Goal: Information Seeking & Learning: Learn about a topic

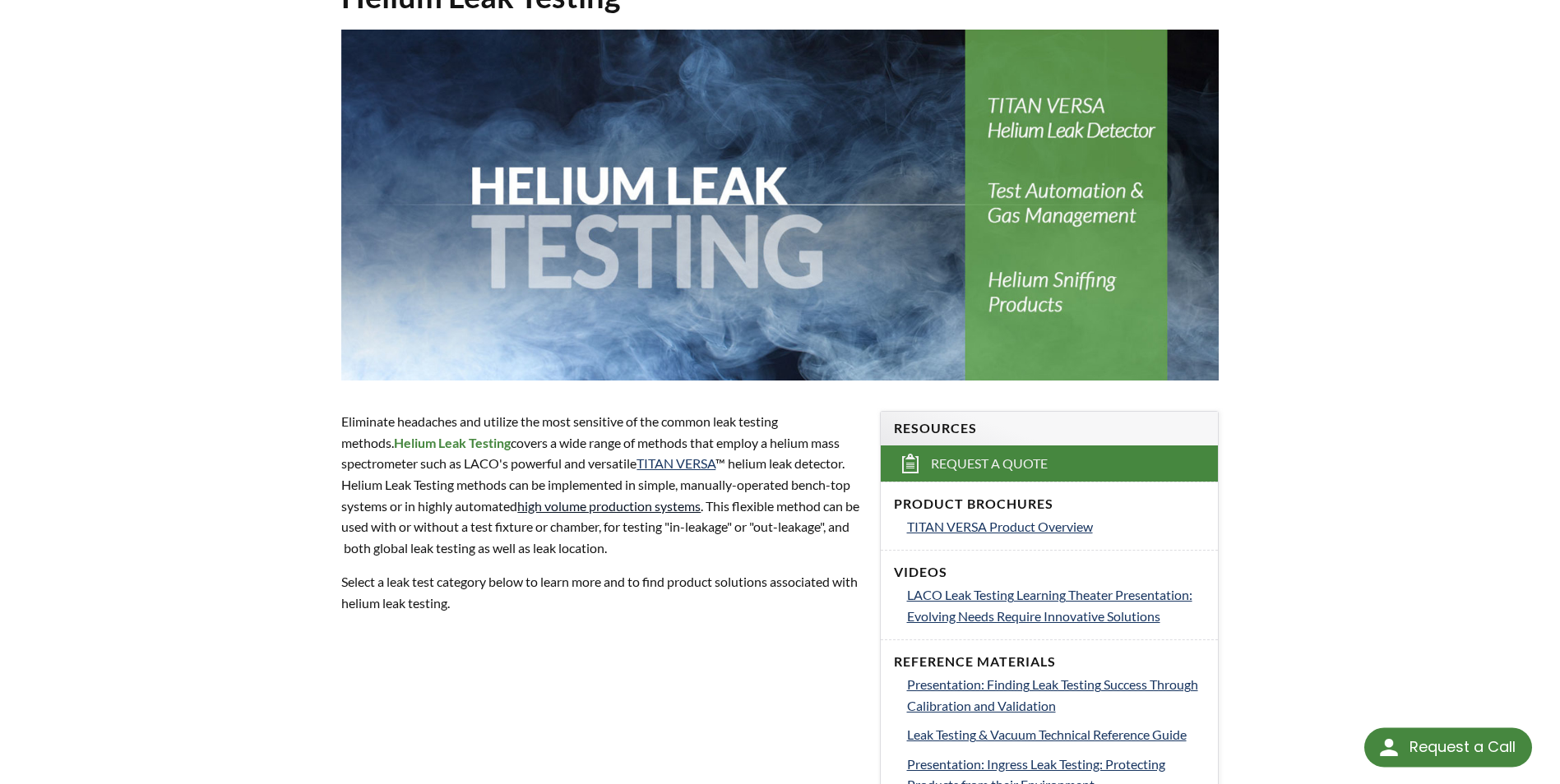
scroll to position [411, 0]
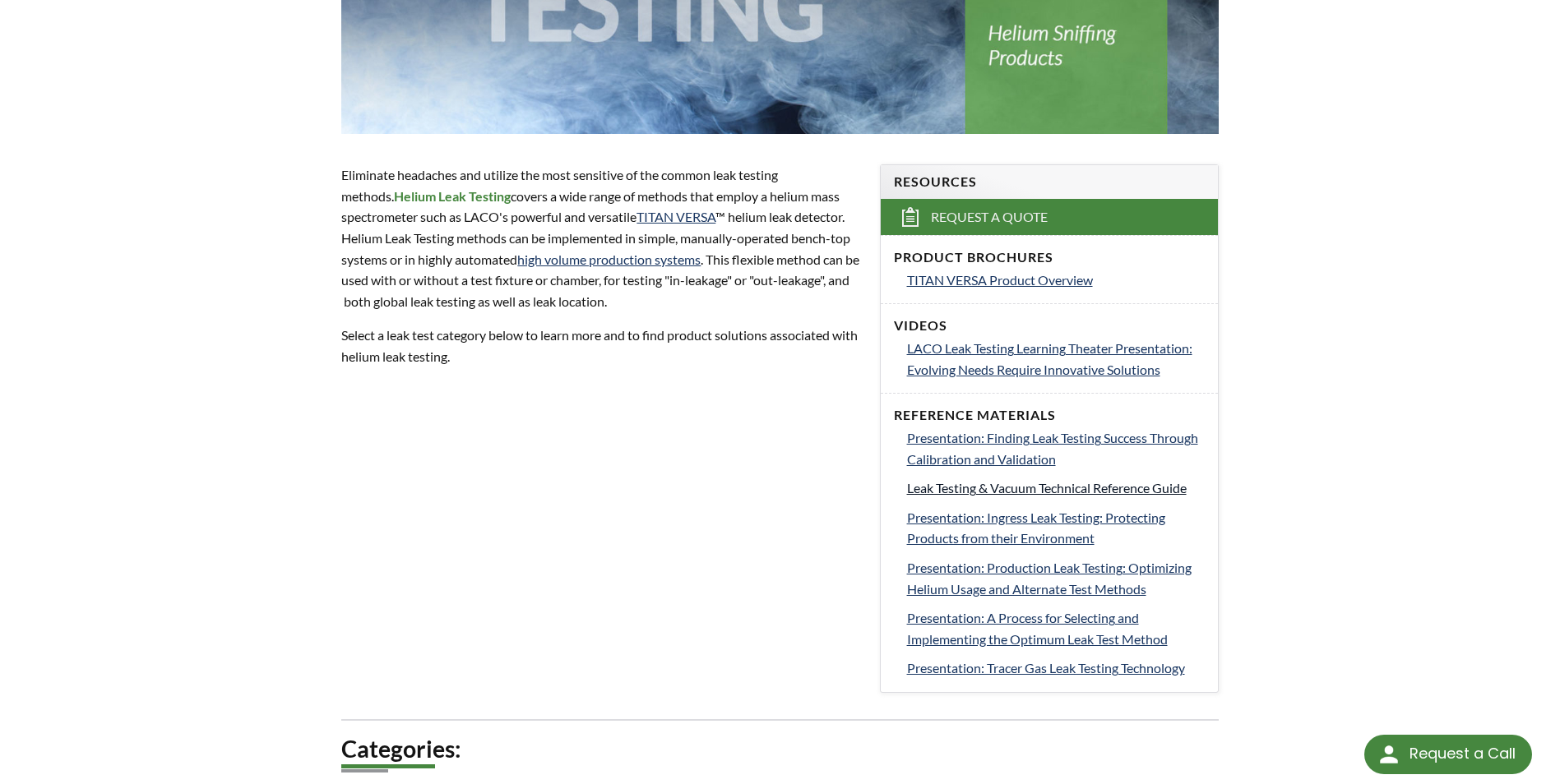
click at [1014, 484] on span "Leak Testing & Vacuum Technical Reference Guide" at bounding box center [1046, 488] width 280 height 16
click at [625, 261] on link "high volume production systems" at bounding box center [608, 259] width 183 height 16
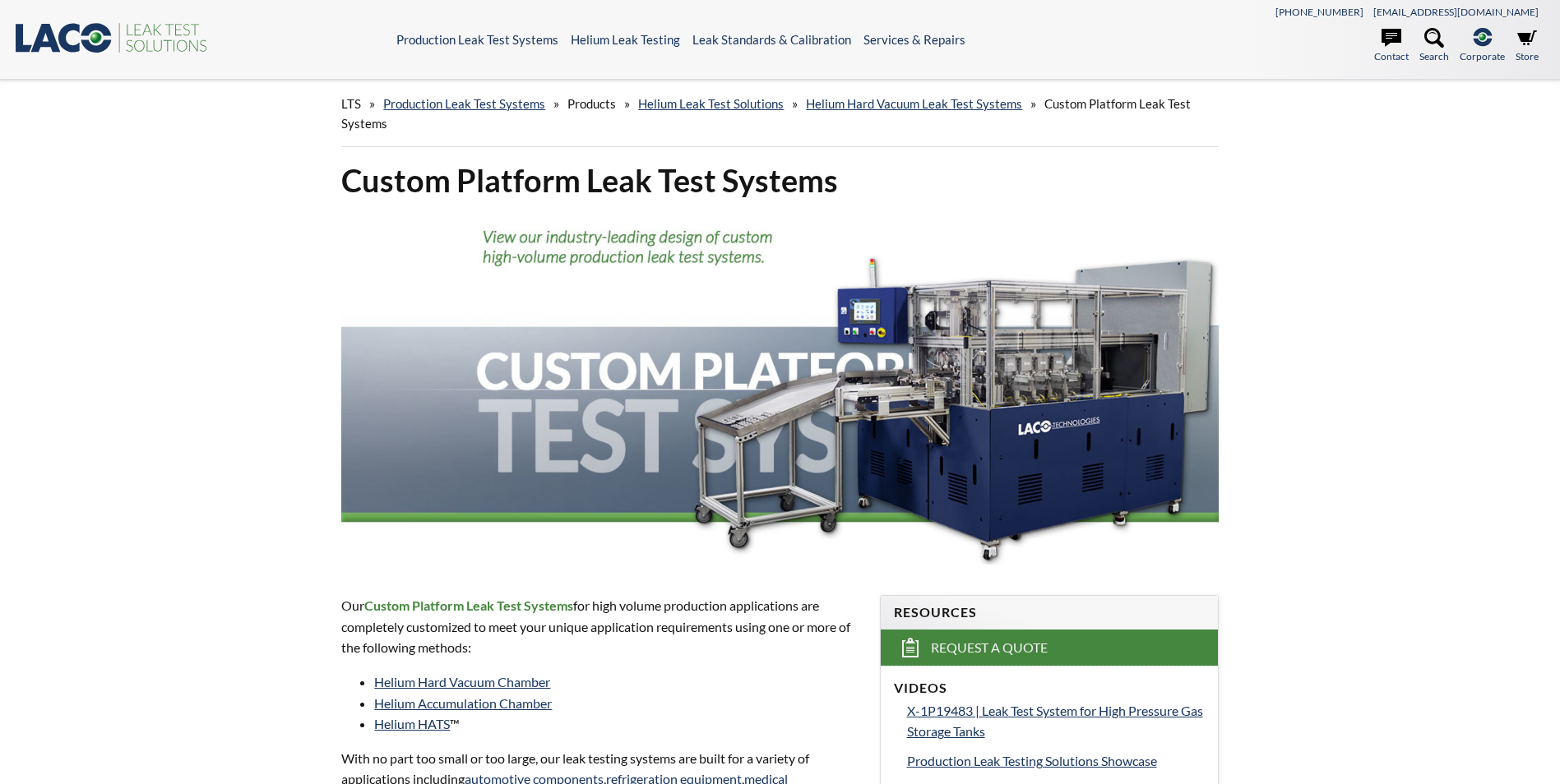
select select "Language Translate Widget"
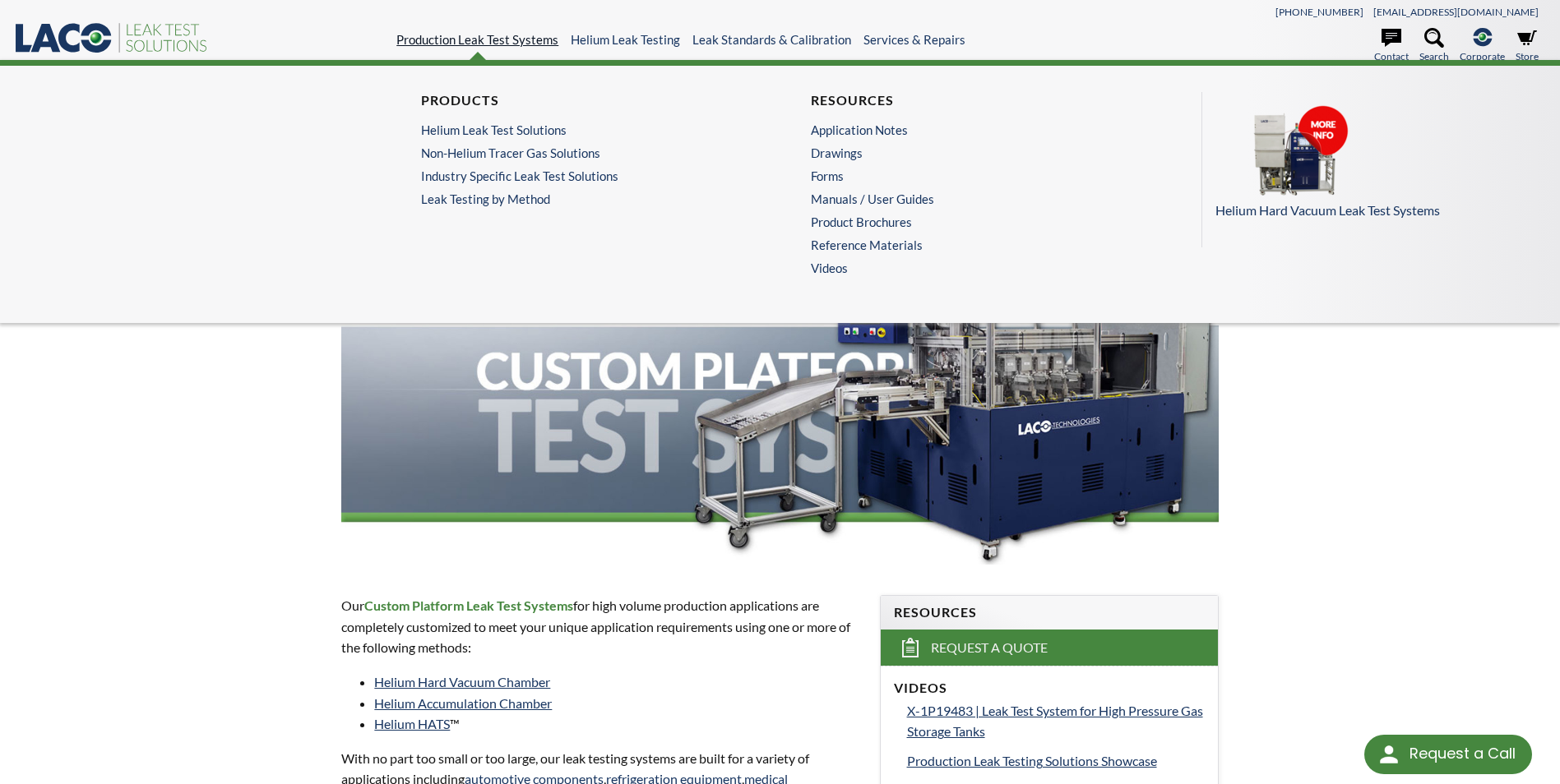
click at [485, 37] on link "Production Leak Test Systems" at bounding box center [477, 39] width 162 height 15
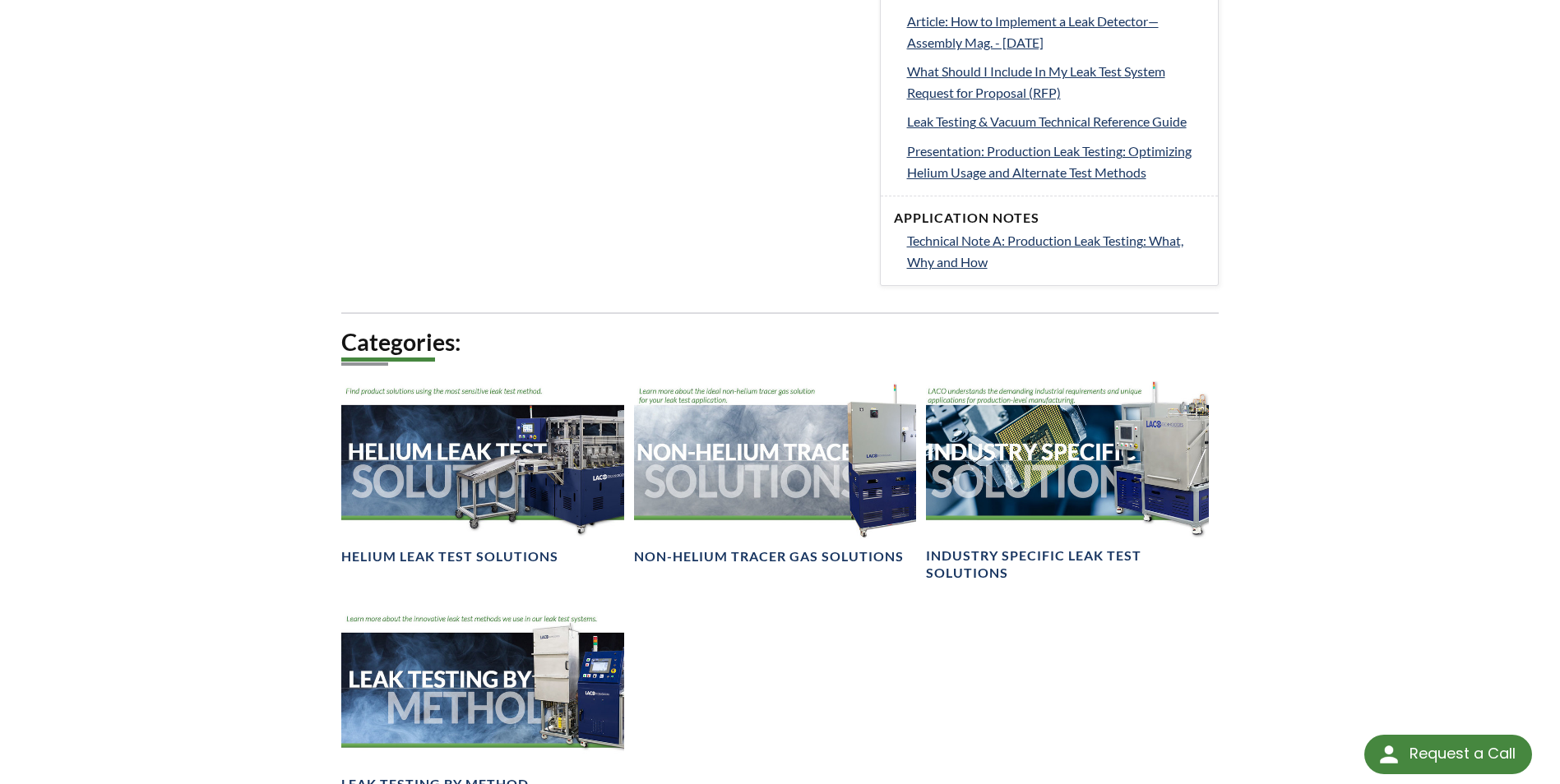
scroll to position [986, 0]
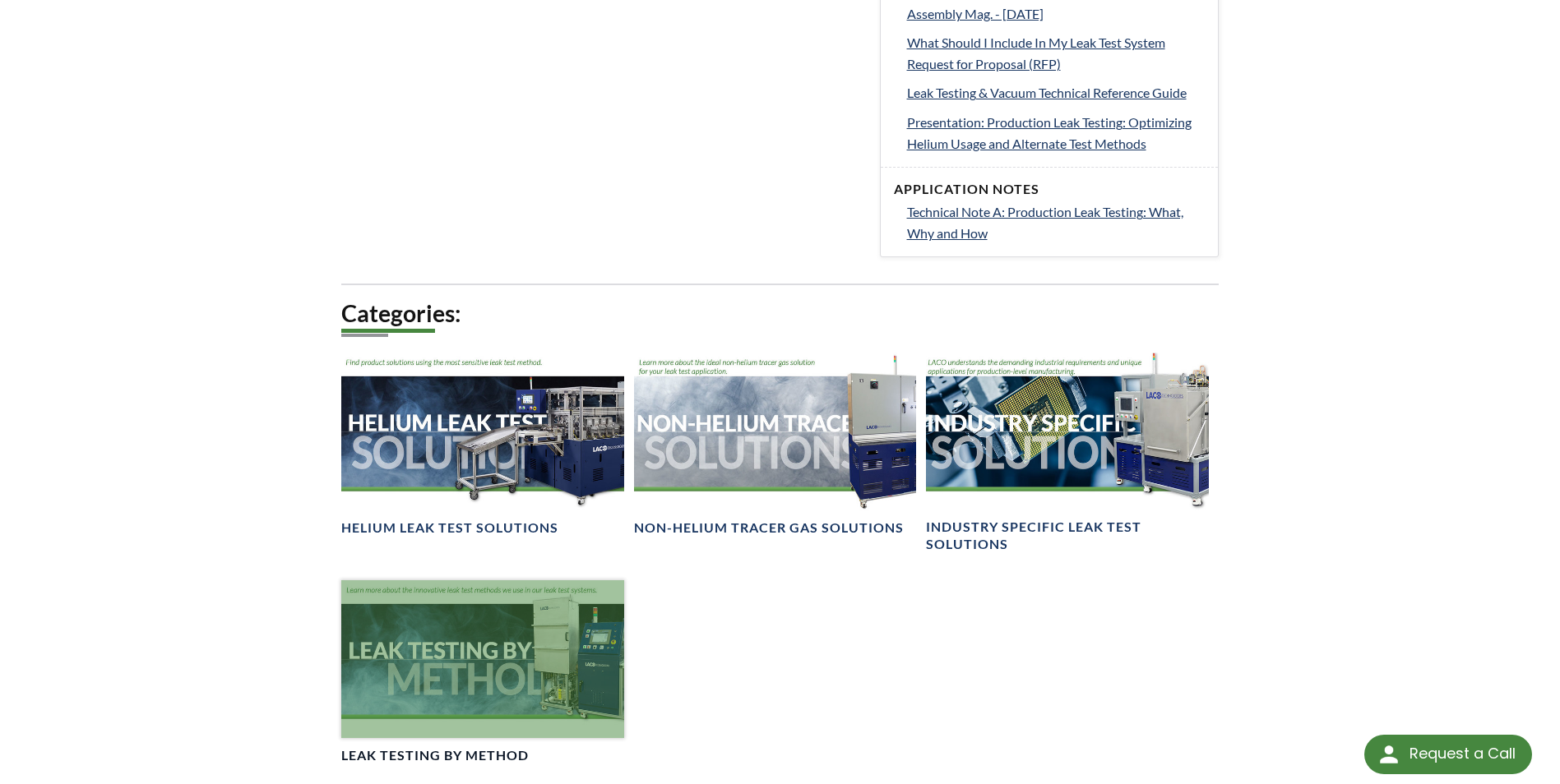
click at [457, 669] on div at bounding box center [482, 659] width 282 height 158
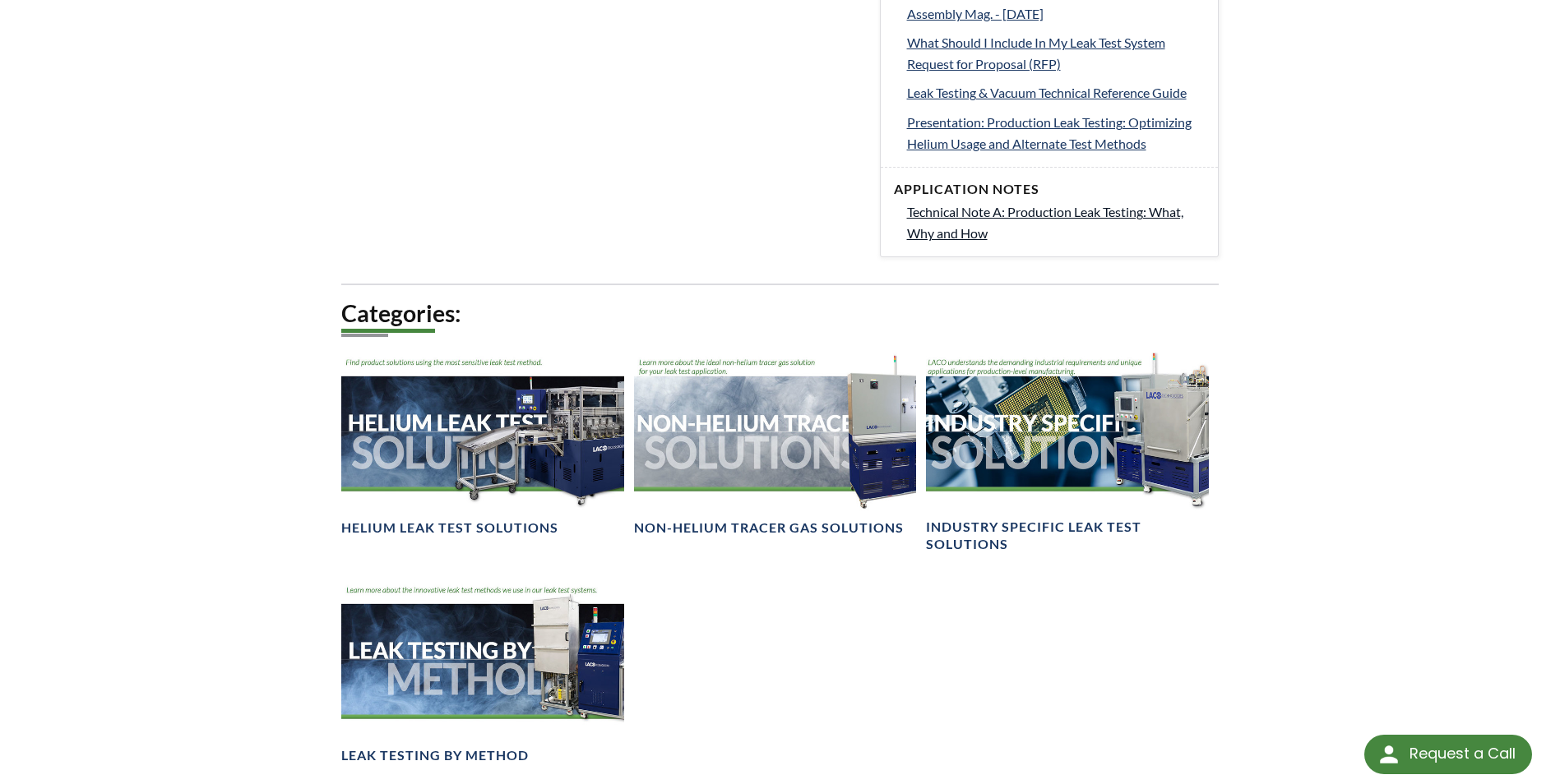
click at [954, 213] on span "Technical Note A: Production Leak Testing: What, Why and How" at bounding box center [1045, 222] width 276 height 37
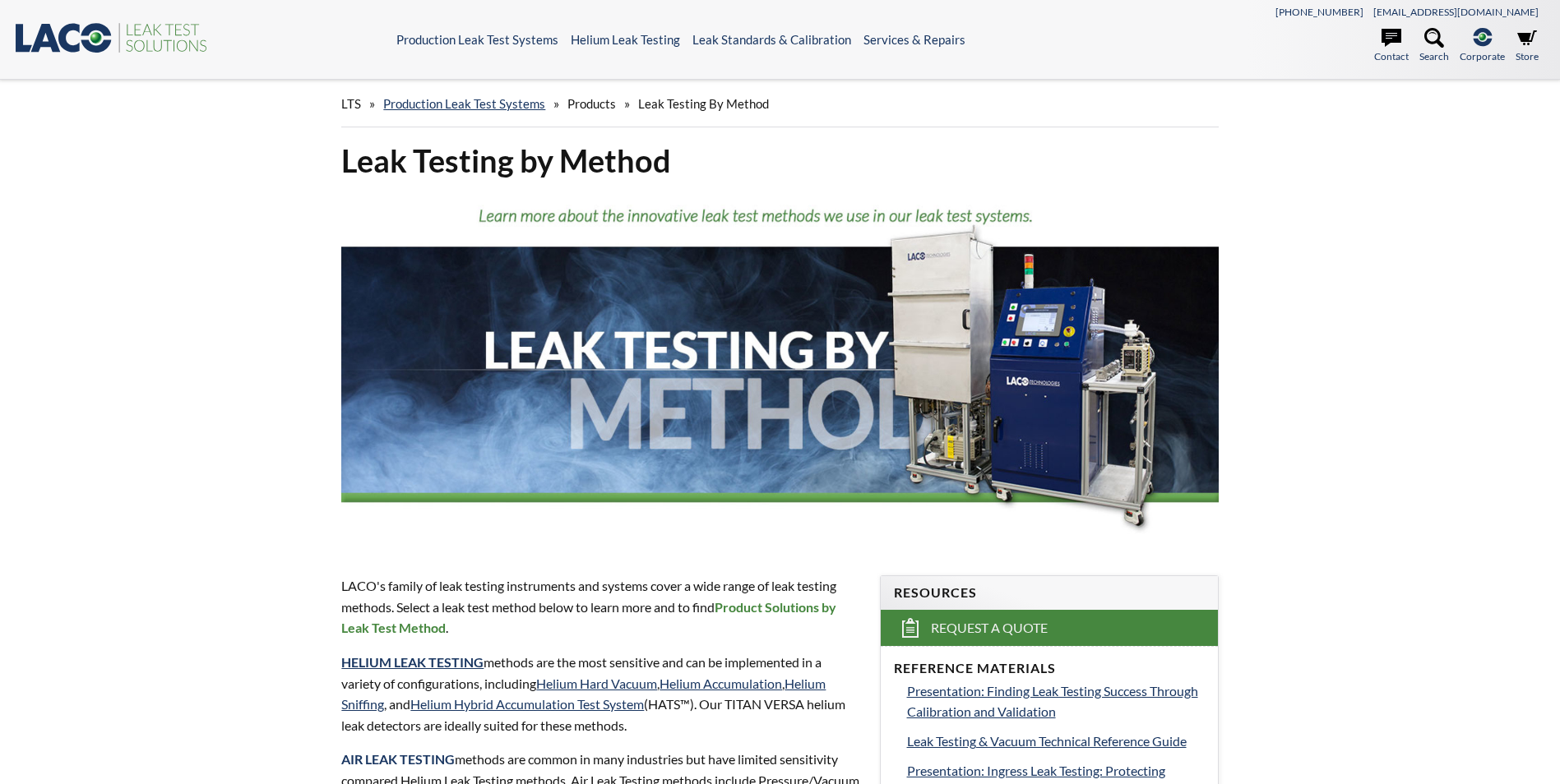
select select "Language Translate Widget"
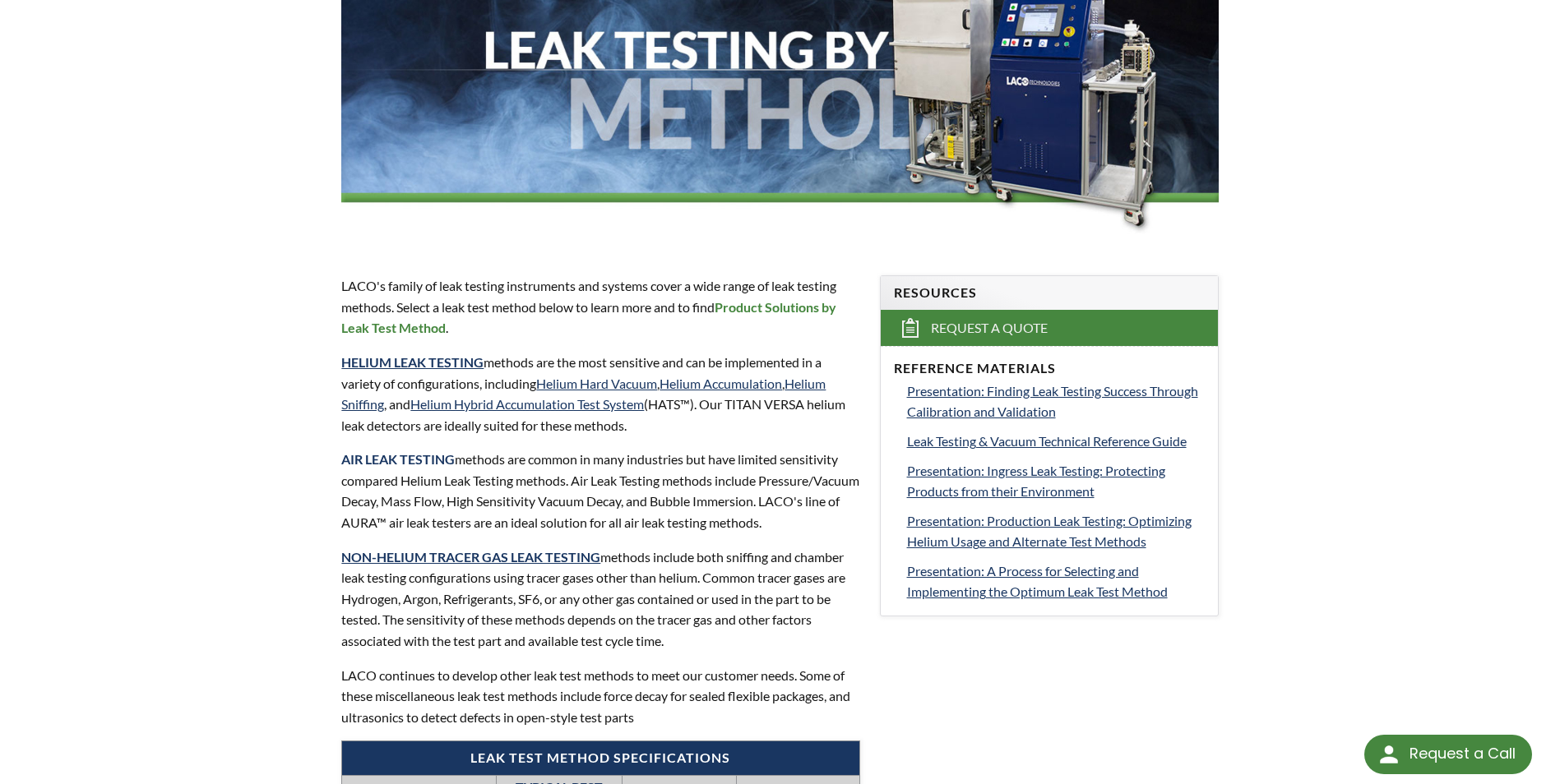
scroll to position [328, 0]
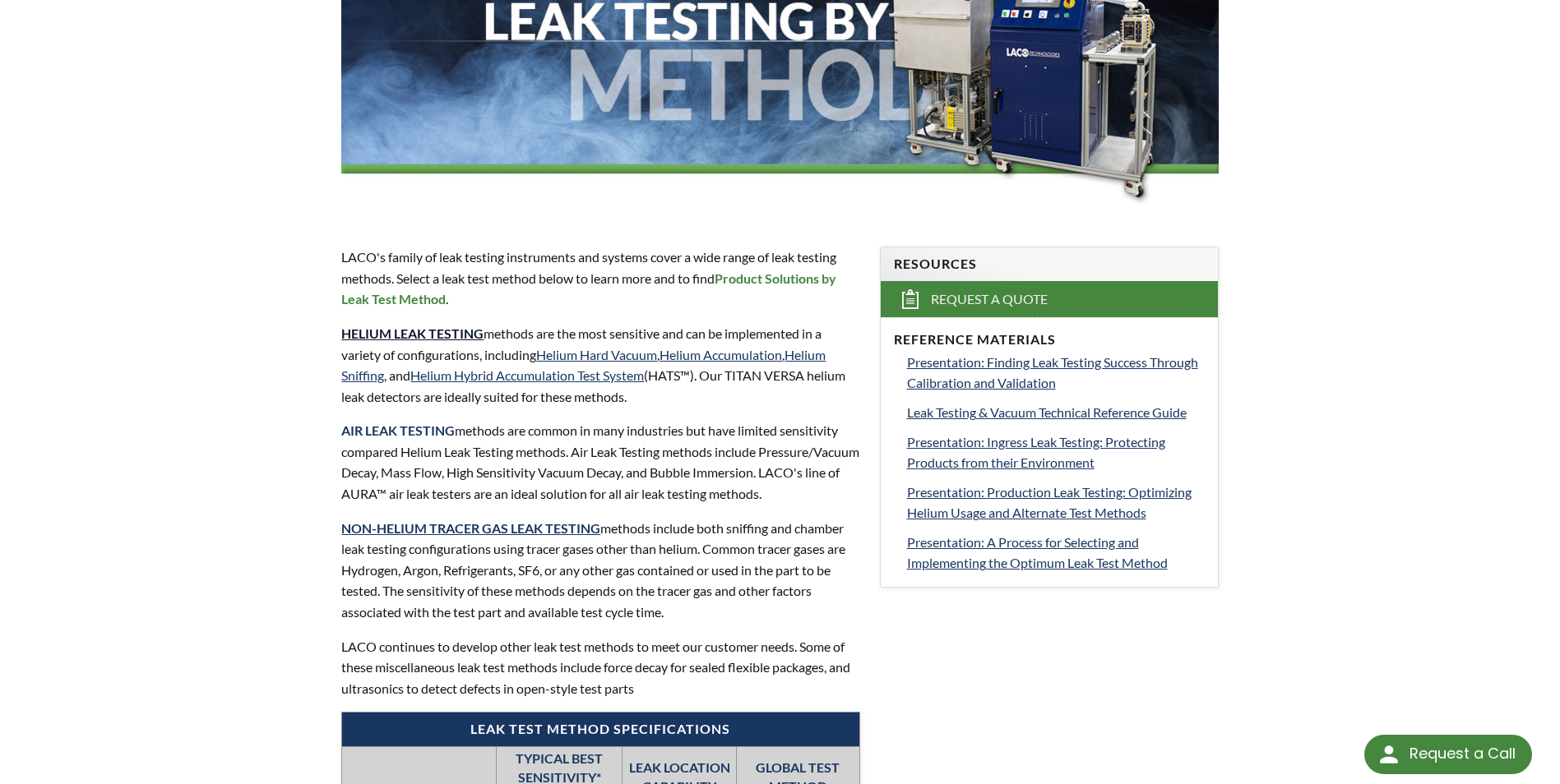
click at [395, 329] on strong "HELIUM LEAK TESTING" at bounding box center [412, 334] width 143 height 16
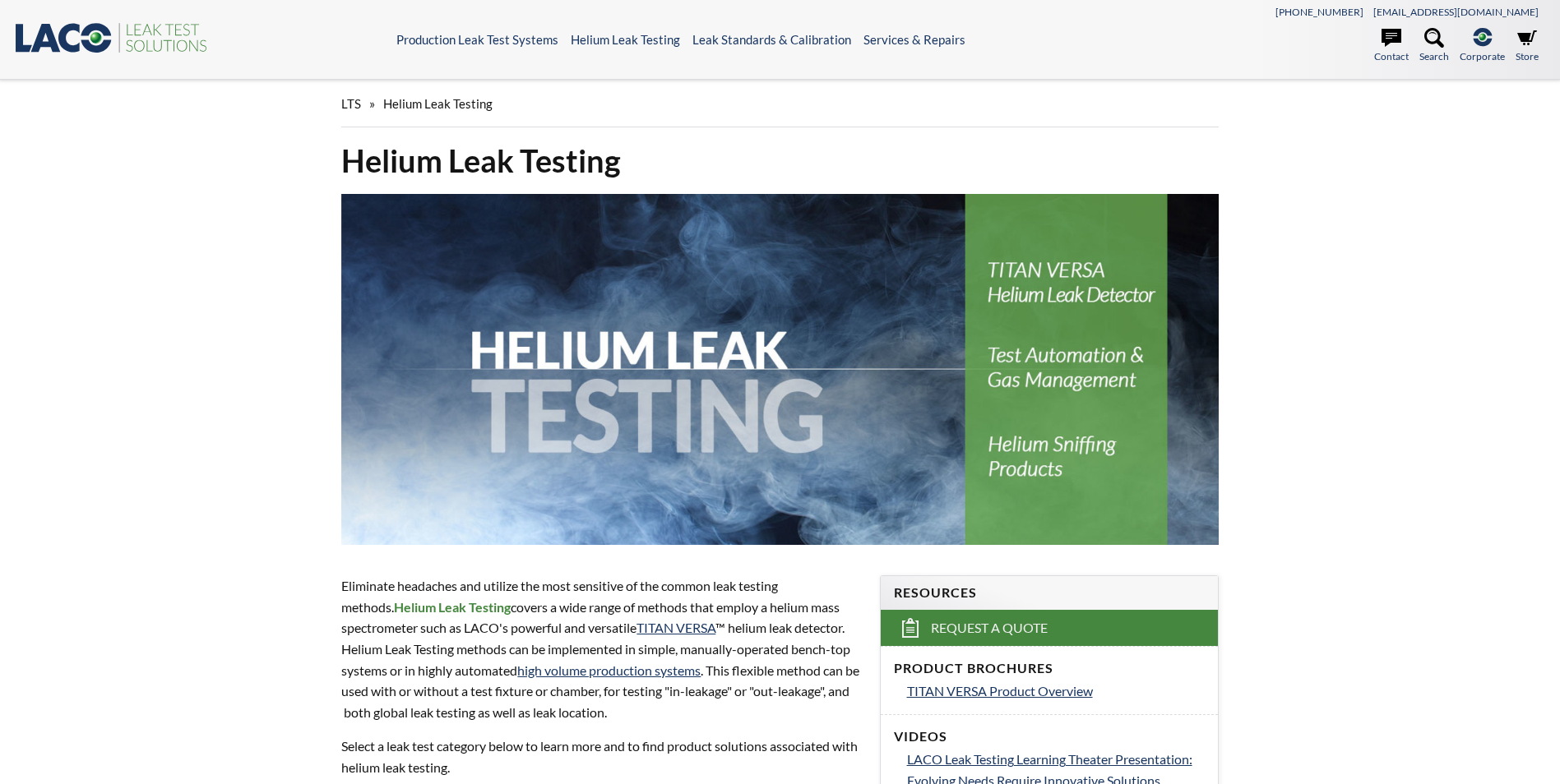
select select "Language Translate Widget"
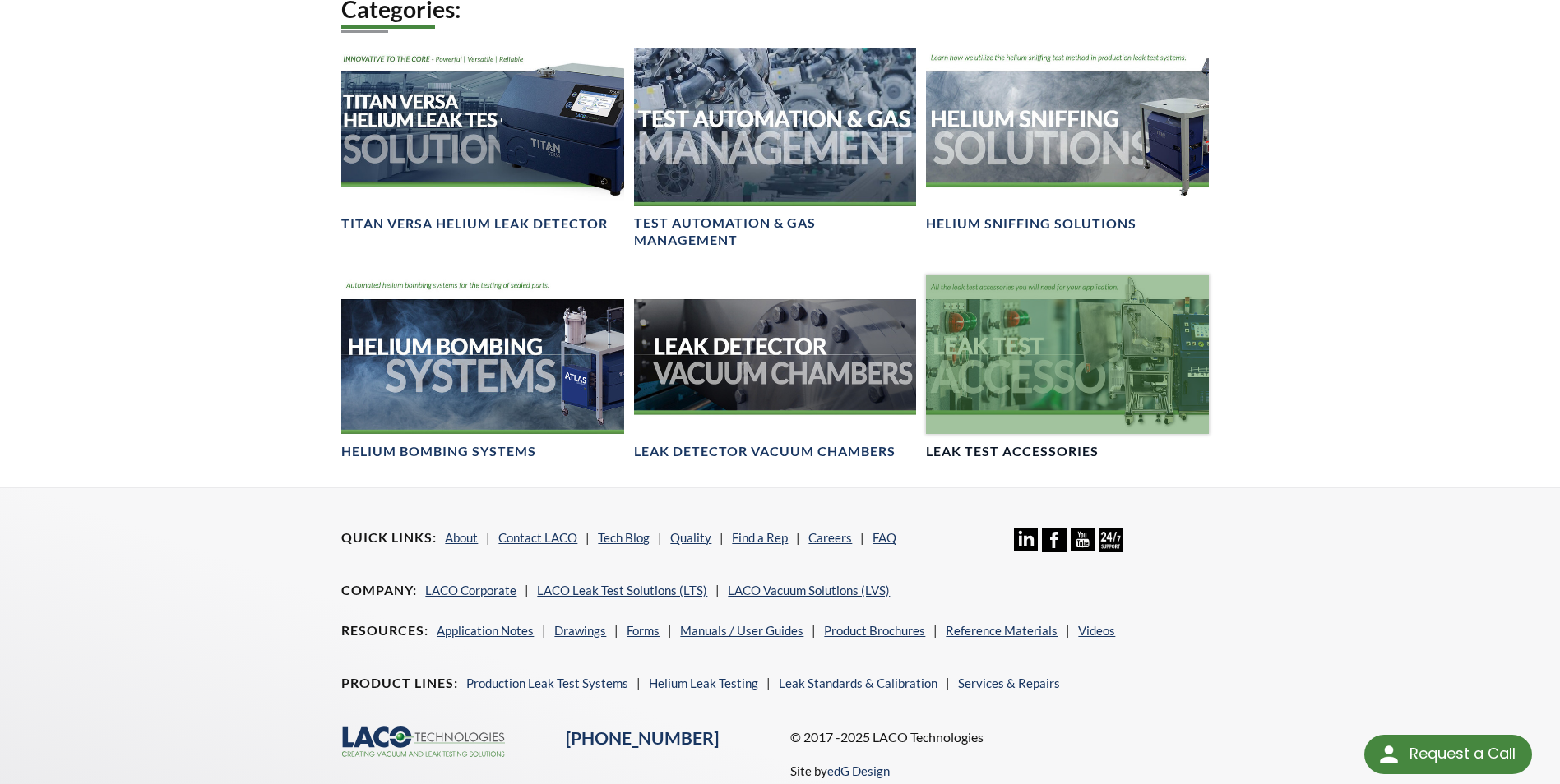
scroll to position [1233, 0]
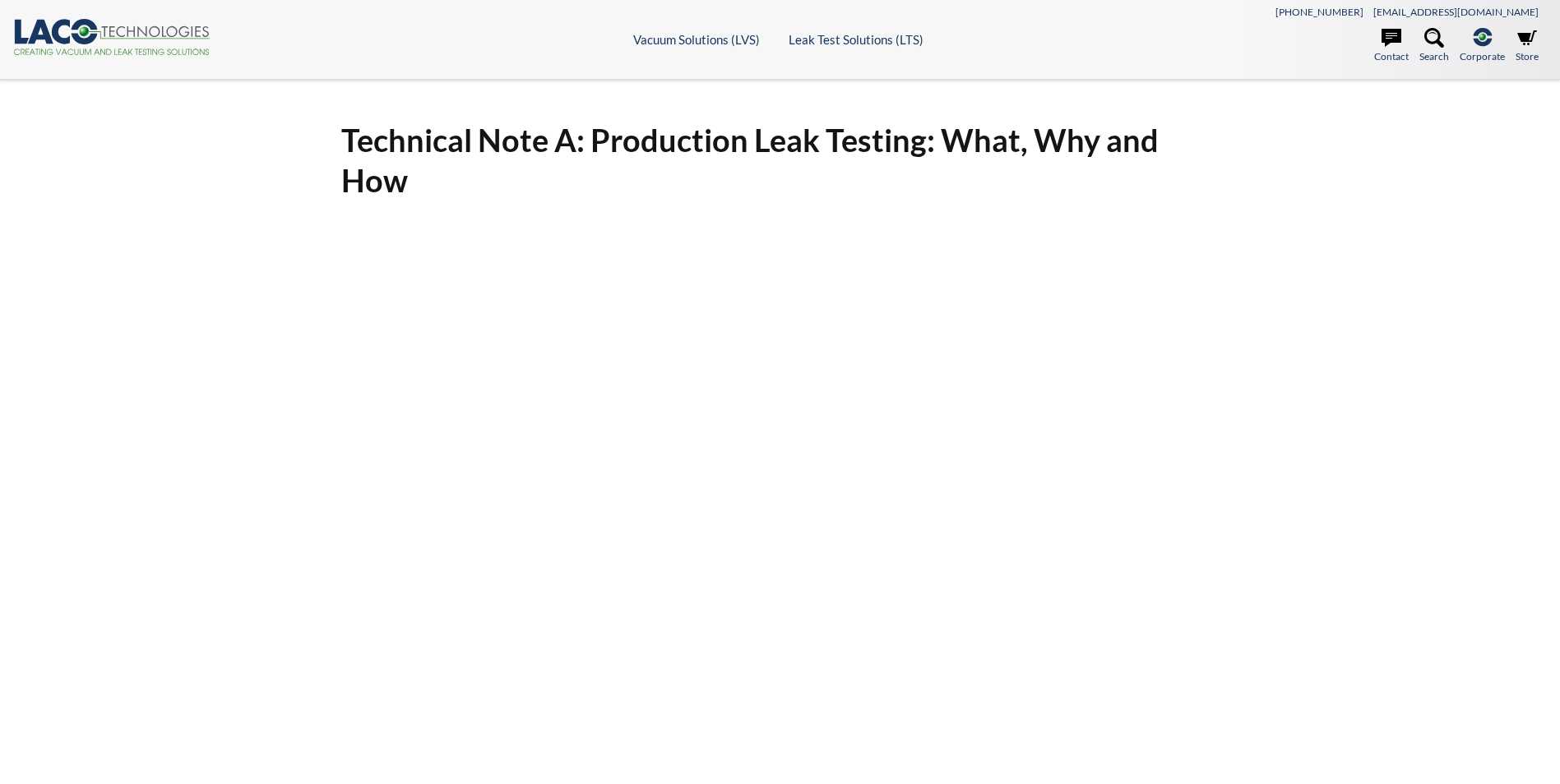
select select "Language Translate Widget"
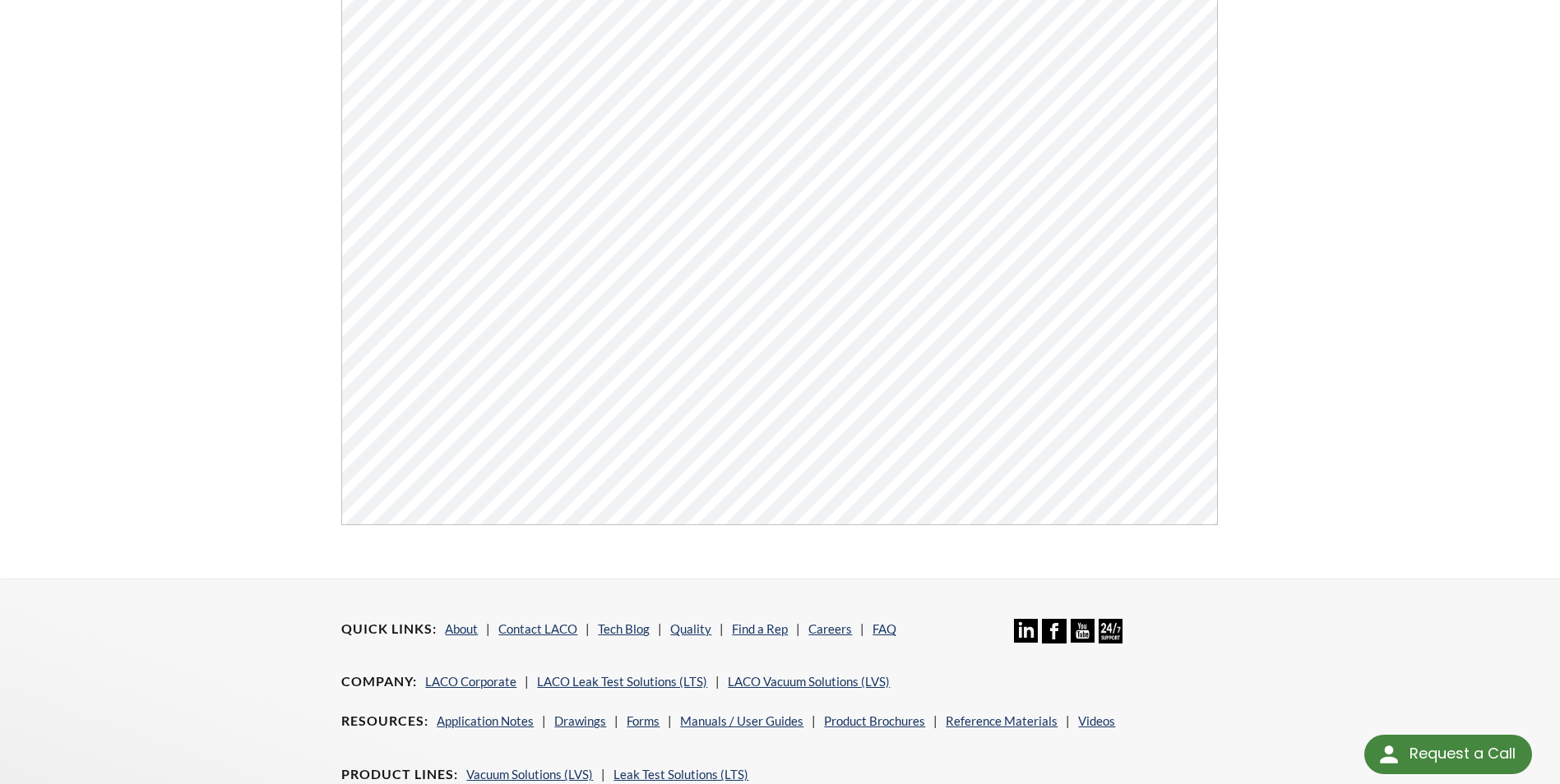
scroll to position [411, 0]
